Goal: Book appointment/travel/reservation

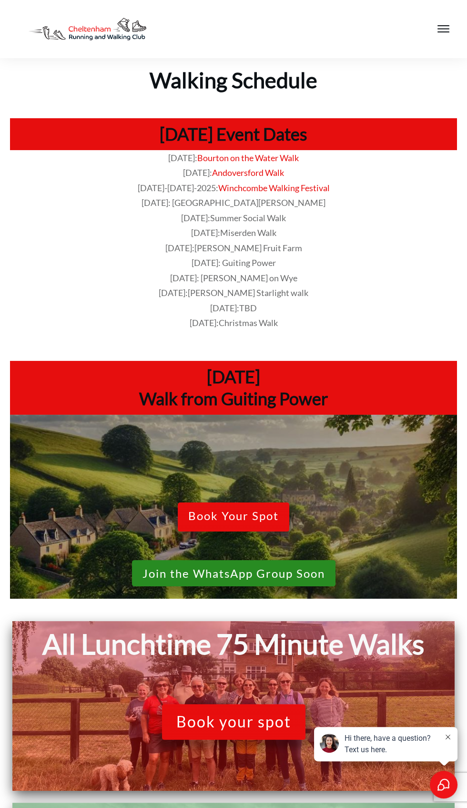
click at [223, 516] on span "Book Your Spot" at bounding box center [233, 517] width 91 height 17
click at [245, 523] on span "Book Your Spot" at bounding box center [233, 517] width 91 height 17
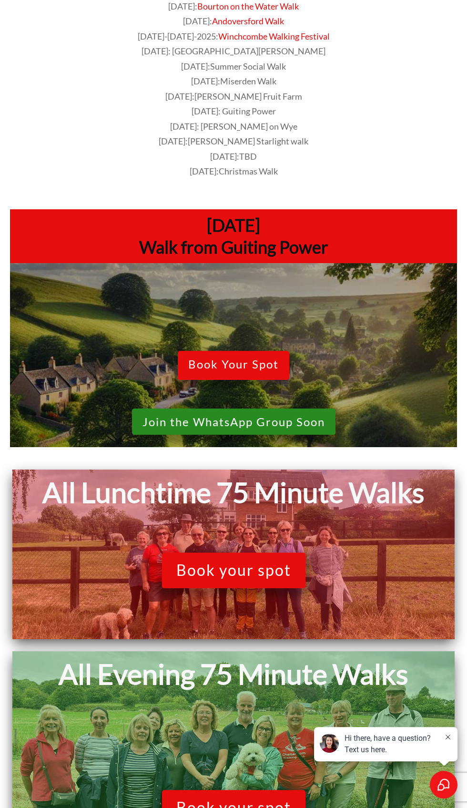
scroll to position [154, 0]
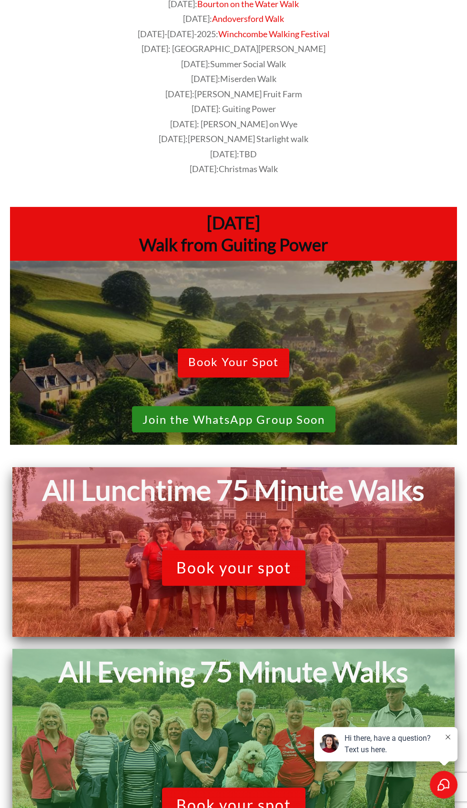
click at [199, 570] on span "Book your spot" at bounding box center [233, 568] width 115 height 18
